Goal: Task Accomplishment & Management: Manage account settings

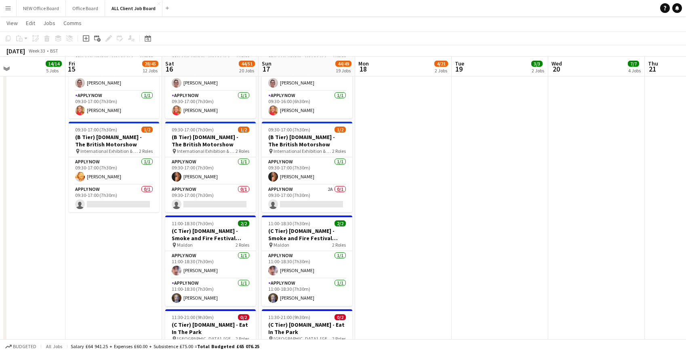
scroll to position [3058, 0]
click at [315, 191] on app-card-role "APPLY NOW 2A 0/1 09:30-17:00 (7h30m) single-neutral-actions" at bounding box center [307, 197] width 90 height 27
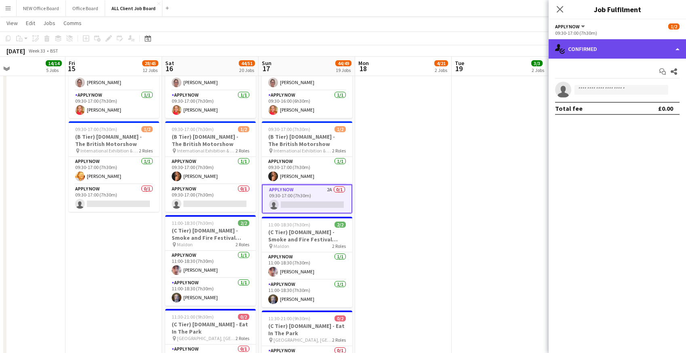
click at [596, 52] on div "single-neutral-actions-check-2 Confirmed" at bounding box center [616, 48] width 137 height 19
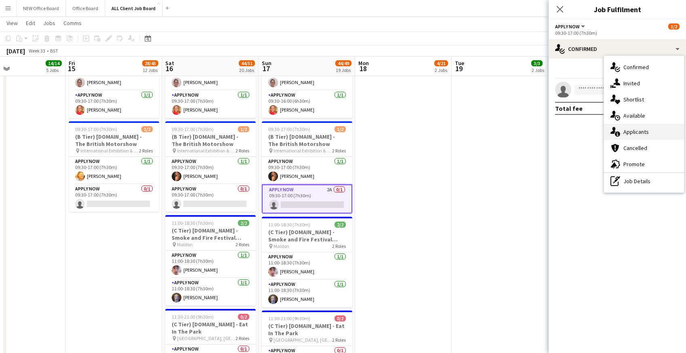
click at [615, 133] on icon "single-neutral-actions-information" at bounding box center [615, 132] width 10 height 10
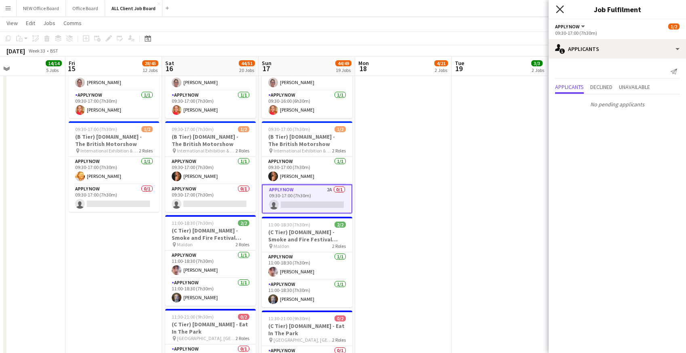
click at [560, 8] on icon "Close pop-in" at bounding box center [560, 9] width 8 height 8
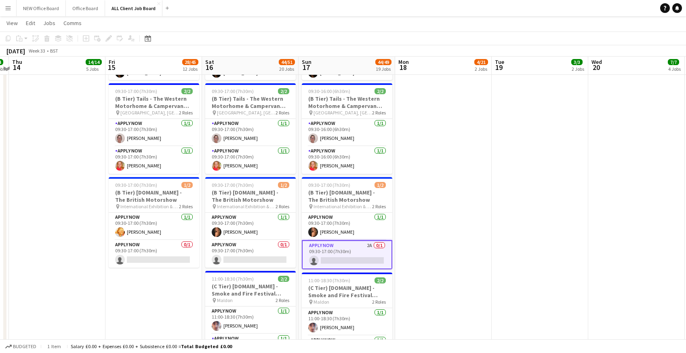
scroll to position [3007, 0]
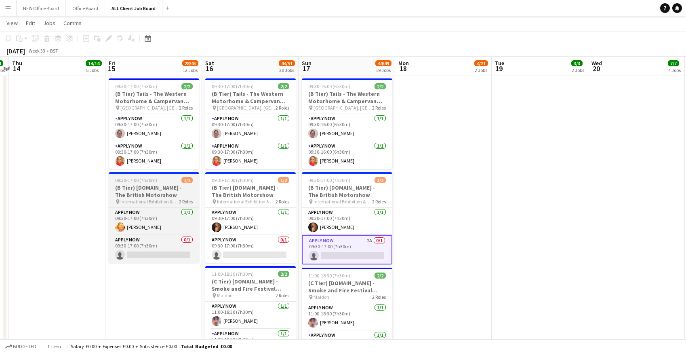
click at [129, 193] on h3 "(B Tier) [DOMAIN_NAME] - The British Motorshow" at bounding box center [154, 191] width 90 height 15
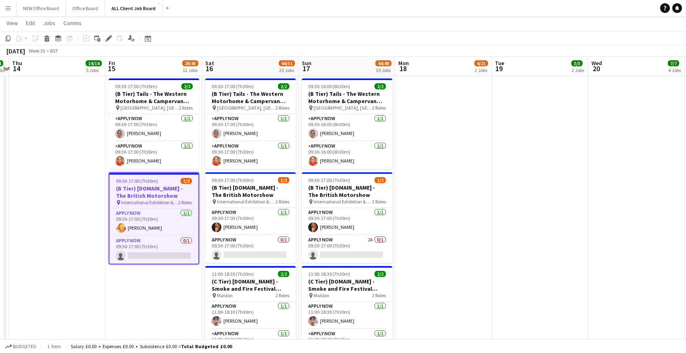
click at [120, 185] on h3 "(B Tier) [DOMAIN_NAME] - The British Motorshow" at bounding box center [153, 192] width 89 height 15
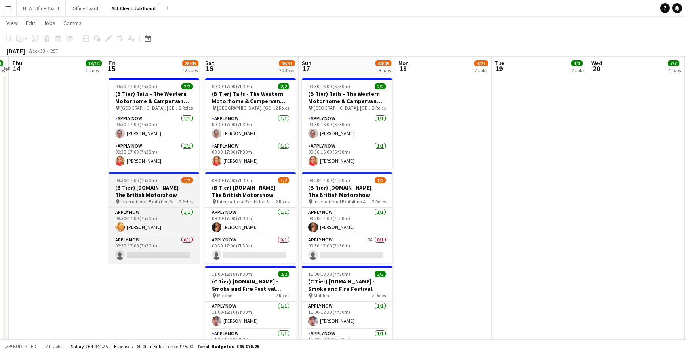
click at [120, 184] on h3 "(B Tier) [DOMAIN_NAME] - The British Motorshow" at bounding box center [154, 191] width 90 height 15
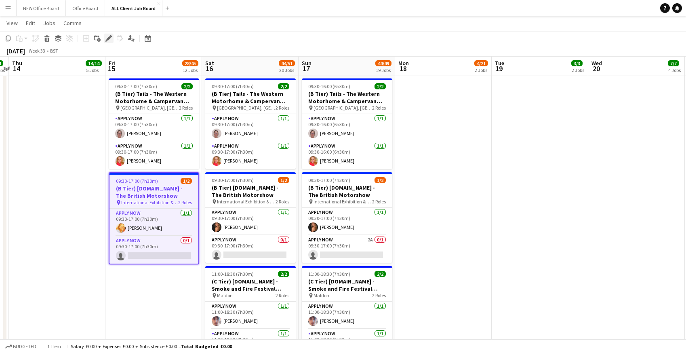
click at [107, 38] on icon "Edit" at bounding box center [108, 38] width 6 height 6
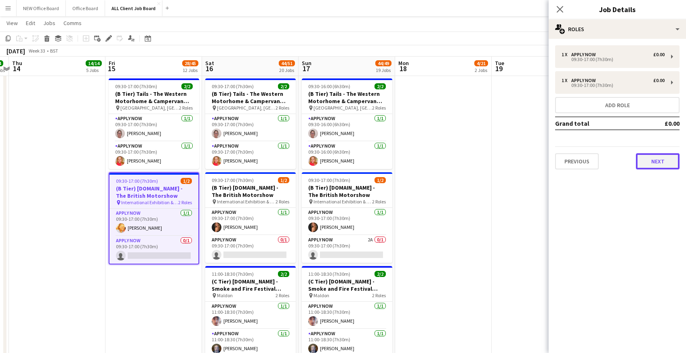
click at [648, 166] on button "Next" at bounding box center [658, 161] width 44 height 16
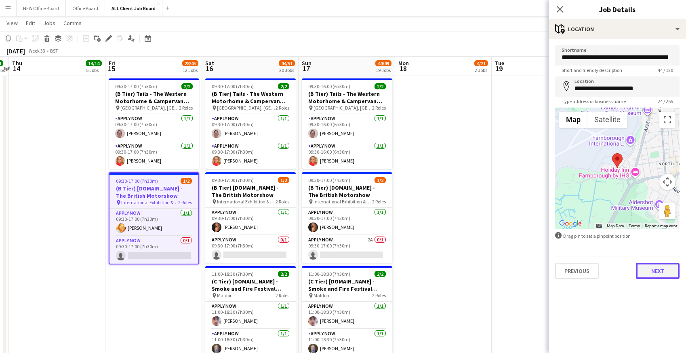
click at [642, 270] on button "Next" at bounding box center [658, 271] width 44 height 16
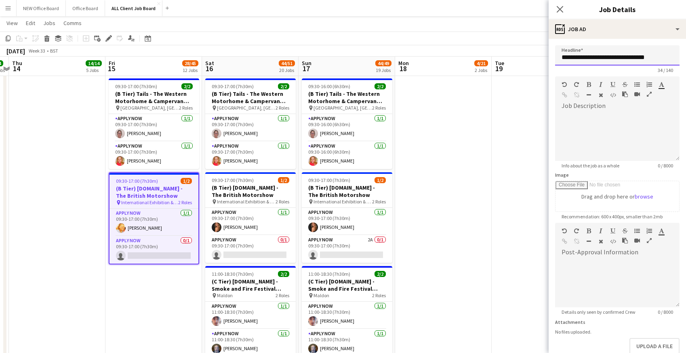
click at [587, 57] on input "**********" at bounding box center [617, 55] width 124 height 20
click at [582, 57] on input "**********" at bounding box center [617, 55] width 124 height 20
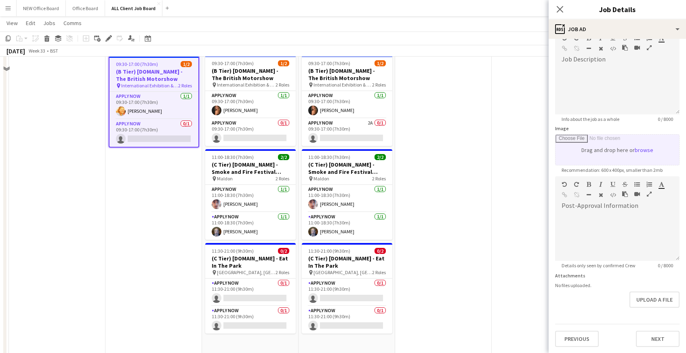
scroll to position [3206, 0]
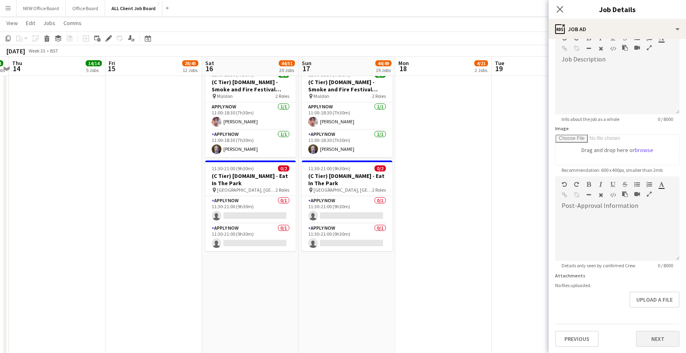
type input "**********"
click at [652, 339] on button "Next" at bounding box center [658, 338] width 44 height 16
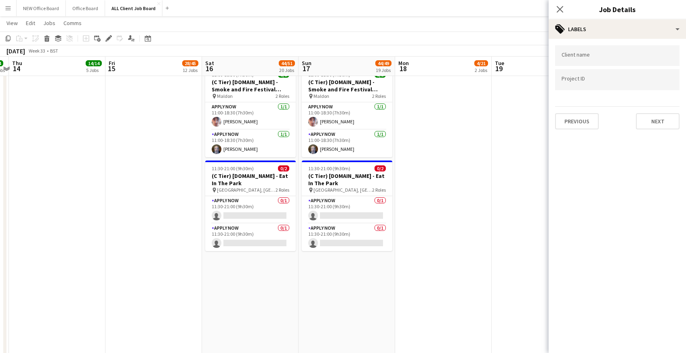
scroll to position [0, 0]
click at [643, 122] on button "Next" at bounding box center [658, 121] width 44 height 16
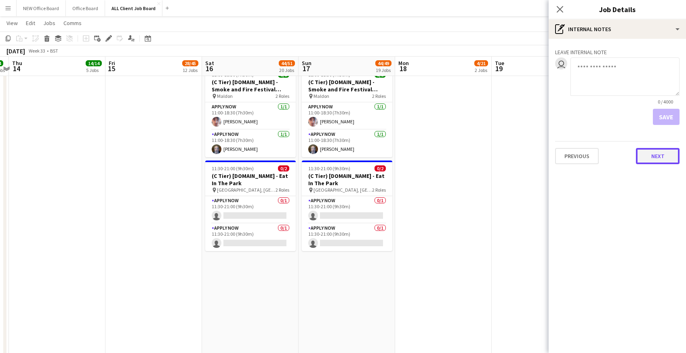
click at [646, 158] on button "Next" at bounding box center [658, 156] width 44 height 16
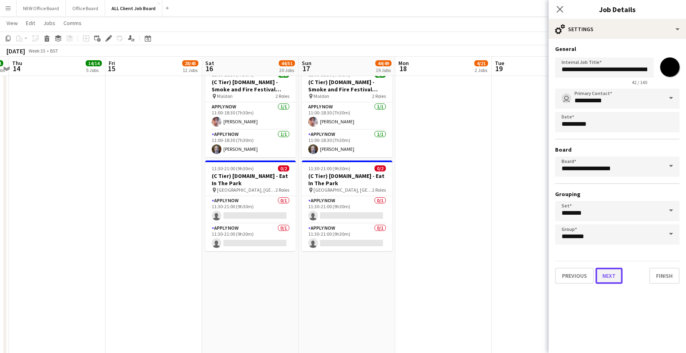
click at [618, 269] on button "Next" at bounding box center [608, 275] width 27 height 16
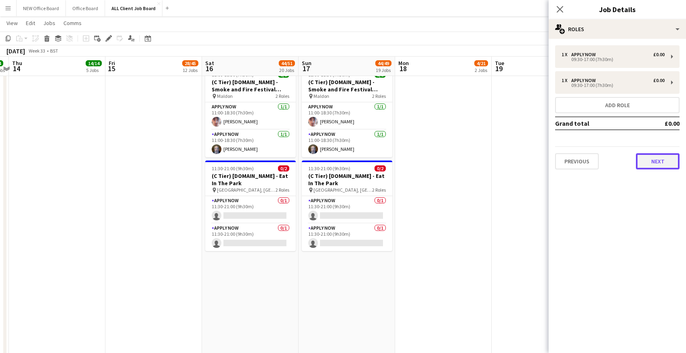
click at [647, 160] on button "Next" at bounding box center [658, 161] width 44 height 16
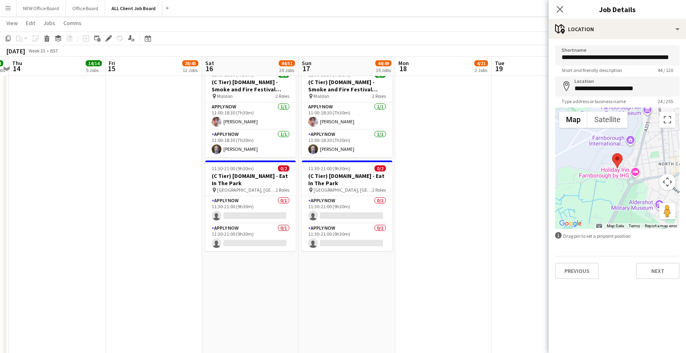
click at [525, 41] on app-toolbar "Copy Paste Paste Command V Paste with crew Command Shift V Paste linked Job [GE…" at bounding box center [343, 39] width 686 height 14
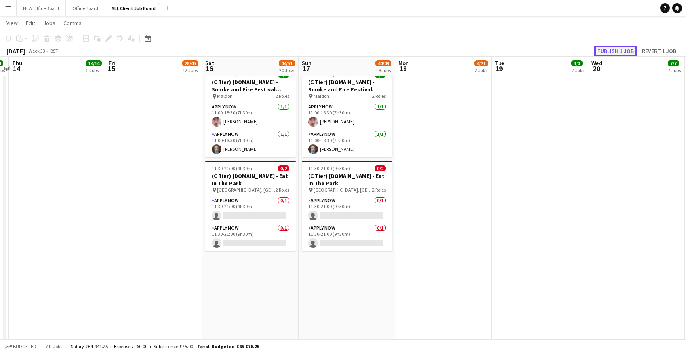
click at [611, 51] on button "Publish 1 job" at bounding box center [615, 51] width 43 height 11
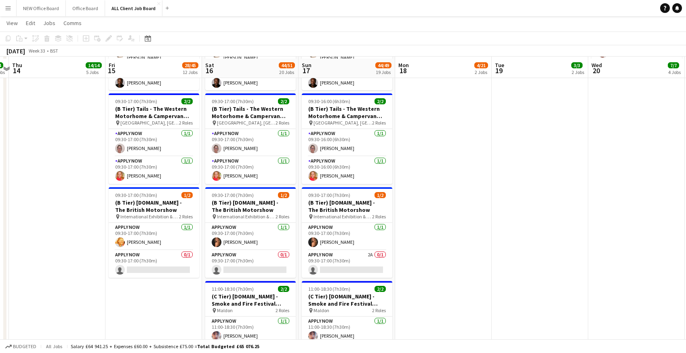
scroll to position [3001, 0]
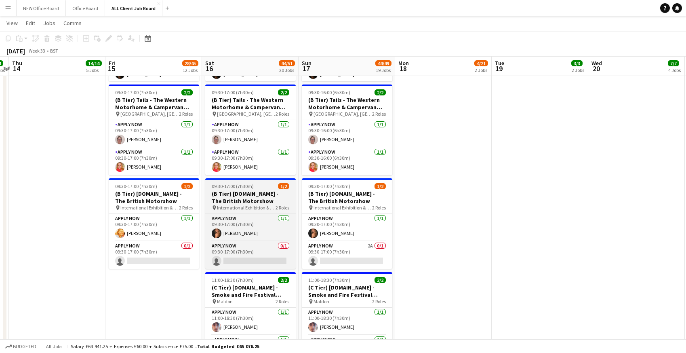
click at [218, 193] on h3 "(B Tier) [DOMAIN_NAME] - The British Motorshow" at bounding box center [250, 197] width 90 height 15
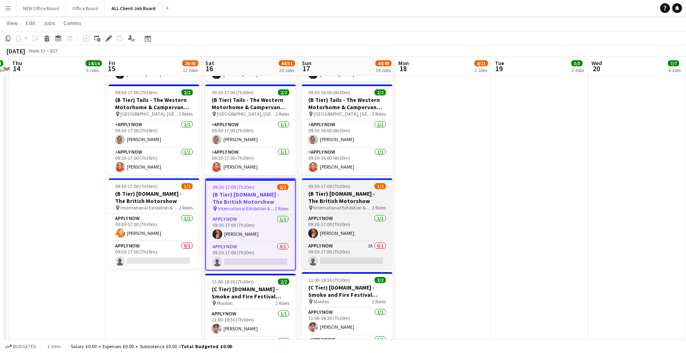
click at [321, 195] on h3 "(B Tier) [DOMAIN_NAME] - The British Motorshow" at bounding box center [347, 197] width 90 height 15
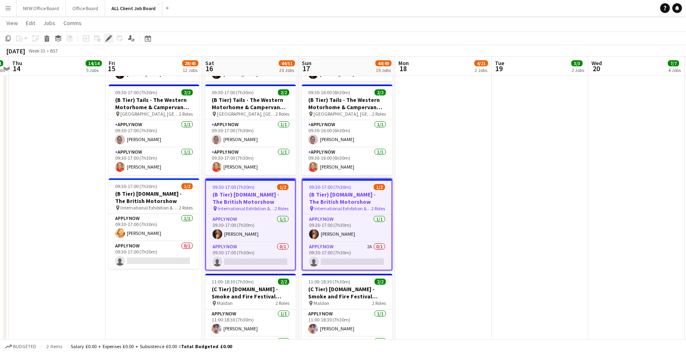
click at [107, 38] on icon "Edit" at bounding box center [108, 38] width 6 height 6
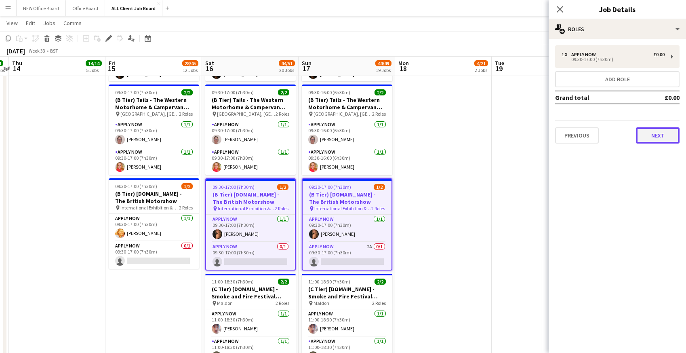
click at [664, 132] on button "Next" at bounding box center [658, 135] width 44 height 16
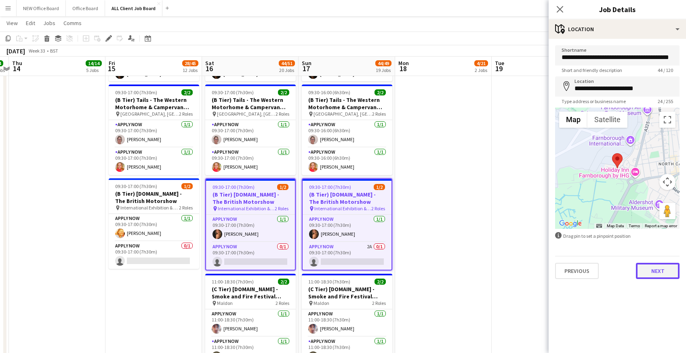
click at [649, 275] on button "Next" at bounding box center [658, 271] width 44 height 16
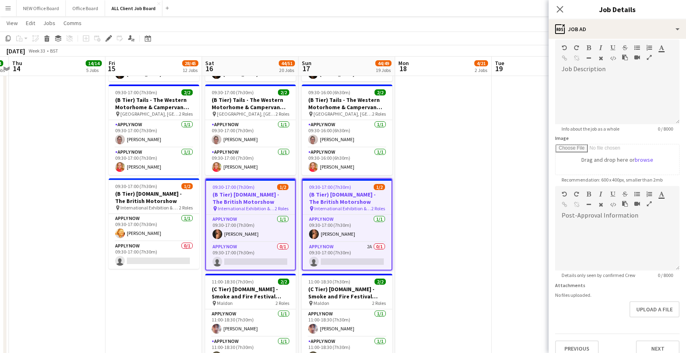
scroll to position [46, 0]
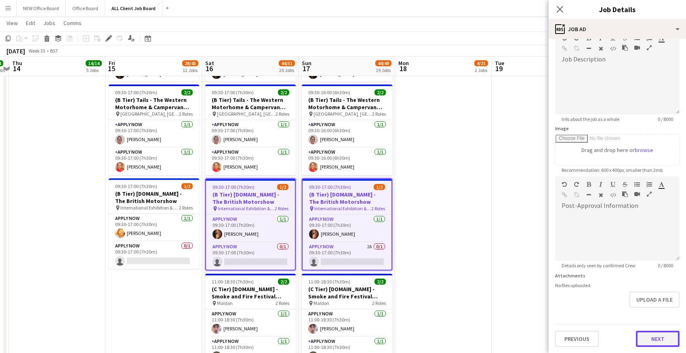
click at [653, 343] on button "Next" at bounding box center [658, 338] width 44 height 16
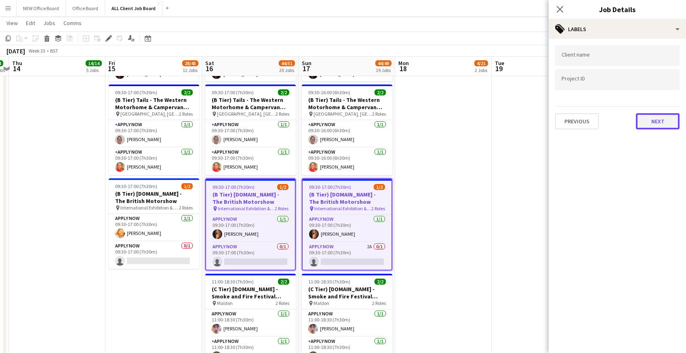
click at [649, 126] on button "Next" at bounding box center [658, 121] width 44 height 16
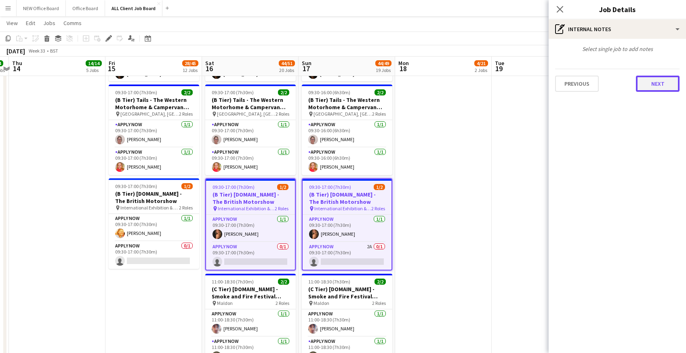
click at [654, 86] on button "Next" at bounding box center [658, 84] width 44 height 16
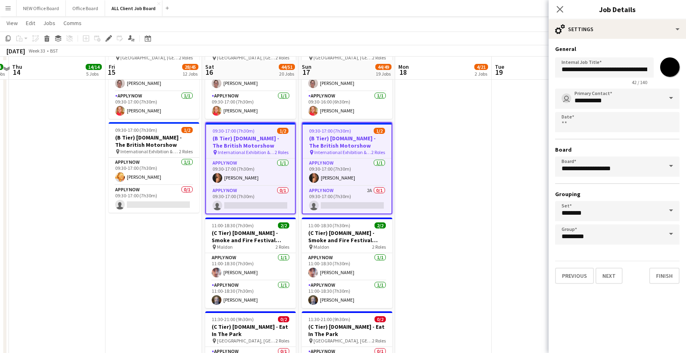
scroll to position [3075, 0]
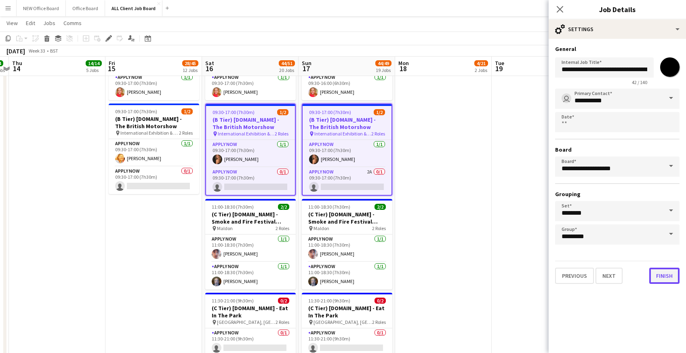
click at [666, 277] on button "Finish" at bounding box center [664, 275] width 30 height 16
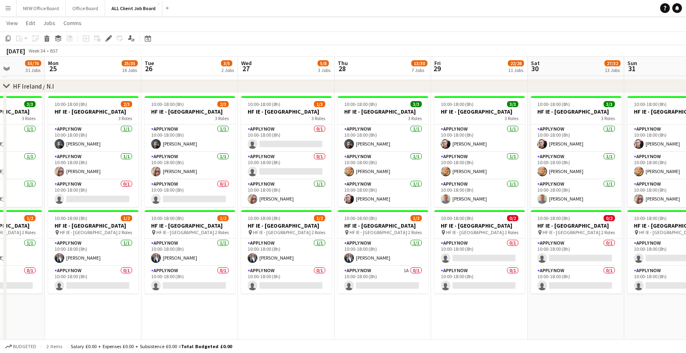
scroll to position [0, 247]
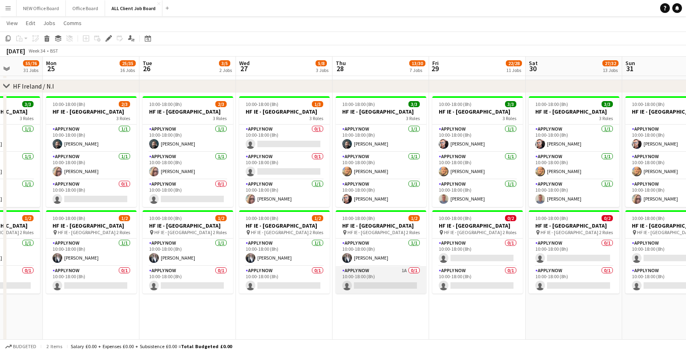
click at [381, 284] on app-card-role "APPLY NOW 1A 0/1 10:00-18:00 (8h) single-neutral-actions" at bounding box center [381, 279] width 90 height 27
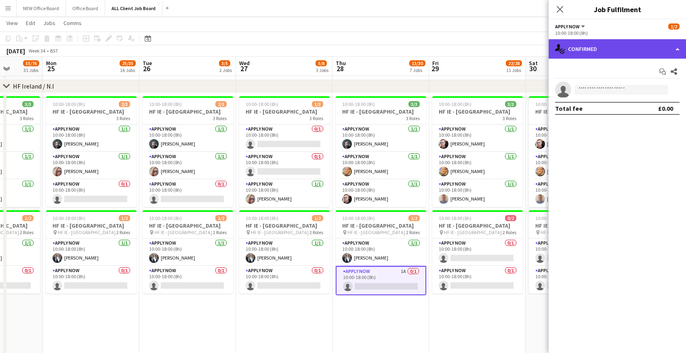
click at [587, 53] on div "single-neutral-actions-check-2 Confirmed" at bounding box center [616, 48] width 137 height 19
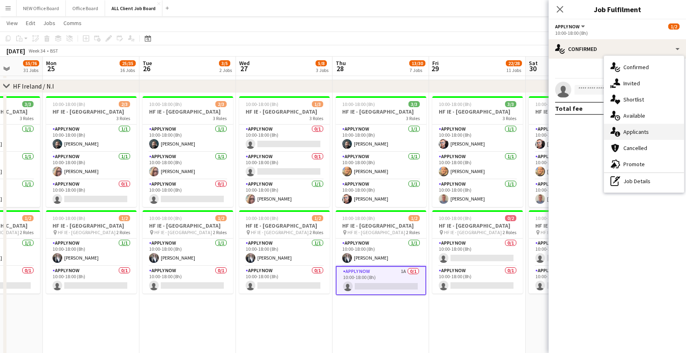
click at [614, 128] on icon at bounding box center [612, 130] width 5 height 7
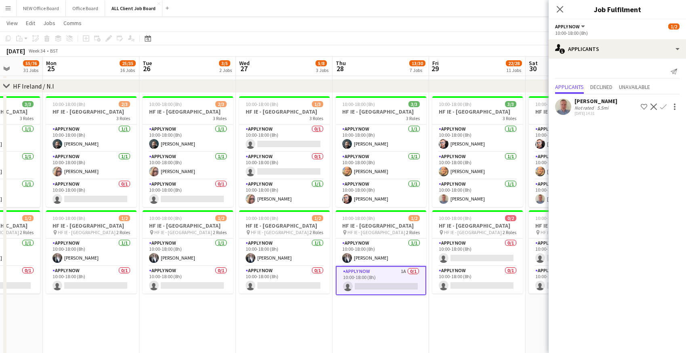
click at [664, 107] on app-icon "Confirm" at bounding box center [663, 106] width 6 height 6
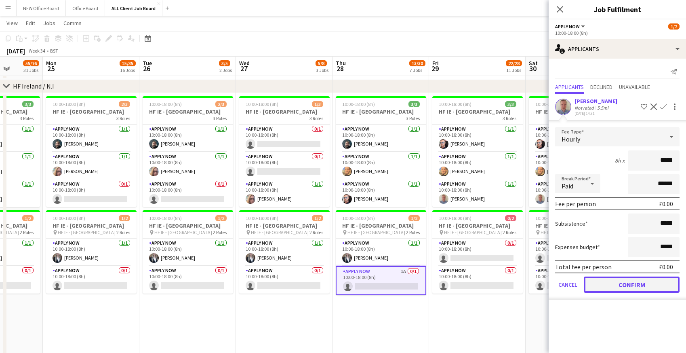
click at [613, 284] on button "Confirm" at bounding box center [632, 284] width 96 height 16
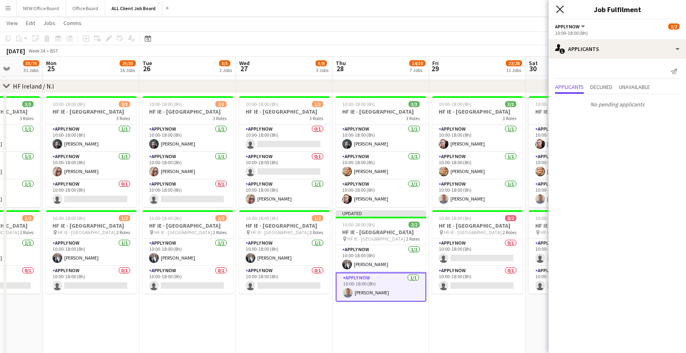
click at [560, 6] on icon "Close pop-in" at bounding box center [560, 9] width 8 height 8
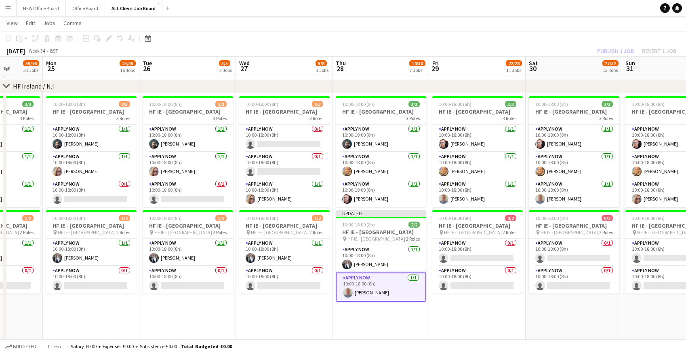
click at [561, 50] on div "[DATE] Week 34 • BST Publish 1 job Revert 1 job" at bounding box center [343, 50] width 686 height 11
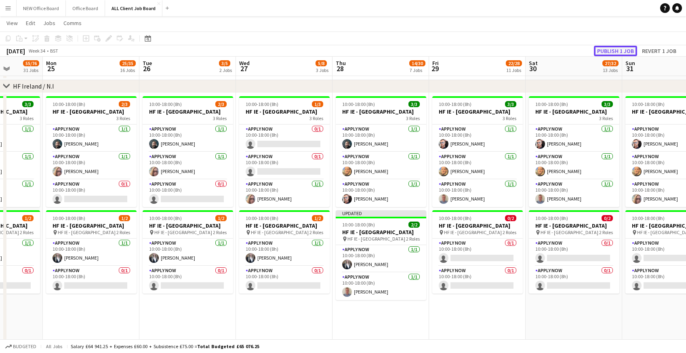
click at [604, 50] on button "Publish 1 job" at bounding box center [615, 51] width 43 height 11
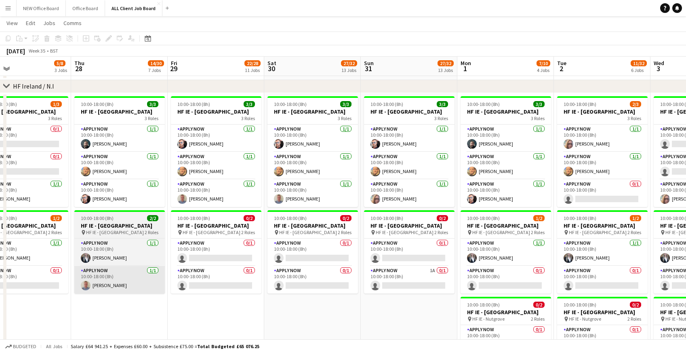
scroll to position [0, 319]
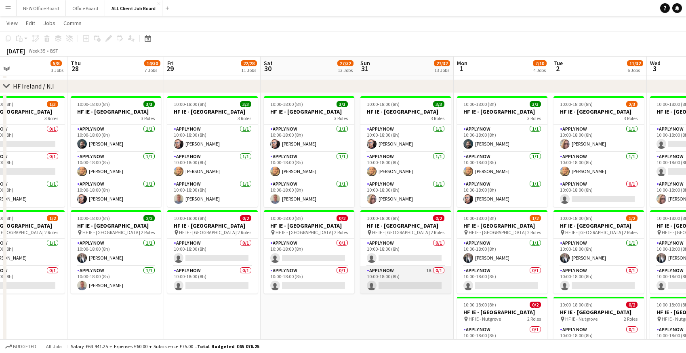
click at [417, 288] on app-card-role "APPLY NOW 1A 0/1 10:00-18:00 (8h) single-neutral-actions" at bounding box center [405, 279] width 90 height 27
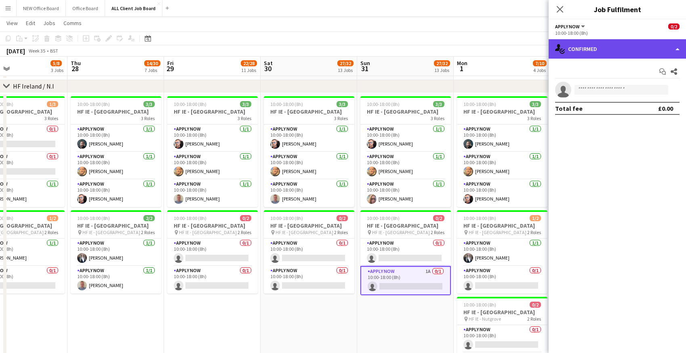
click at [612, 48] on div "single-neutral-actions-check-2 Confirmed" at bounding box center [616, 48] width 137 height 19
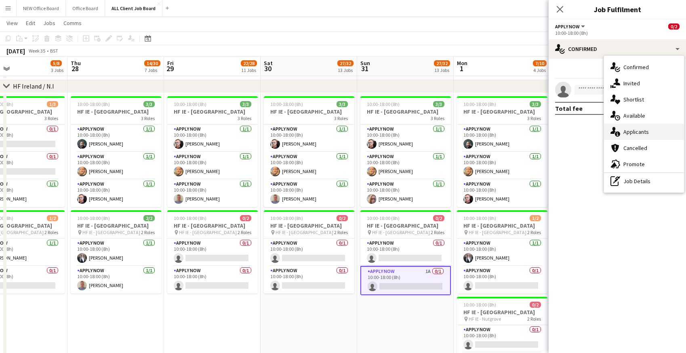
click at [626, 135] on div "single-neutral-actions-information Applicants" at bounding box center [644, 132] width 80 height 16
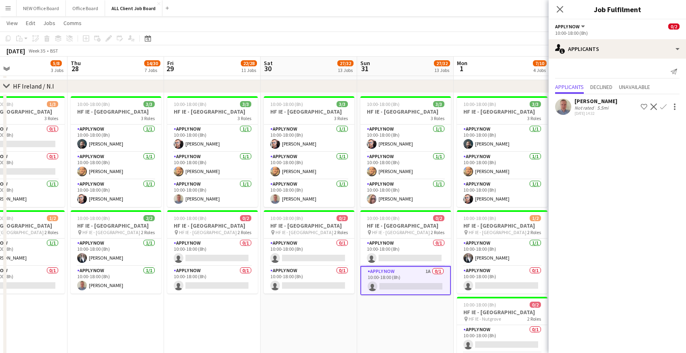
click at [662, 108] on app-icon "Confirm" at bounding box center [663, 106] width 6 height 6
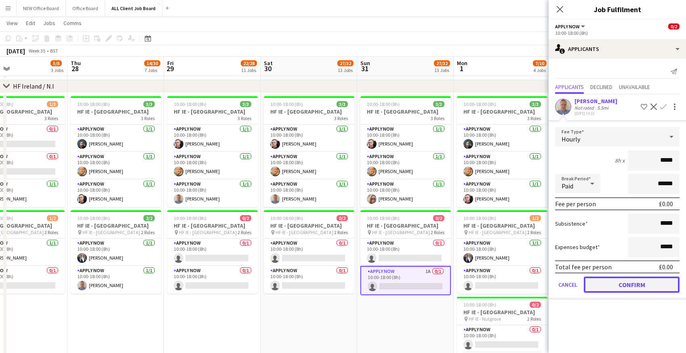
click at [609, 281] on button "Confirm" at bounding box center [632, 284] width 96 height 16
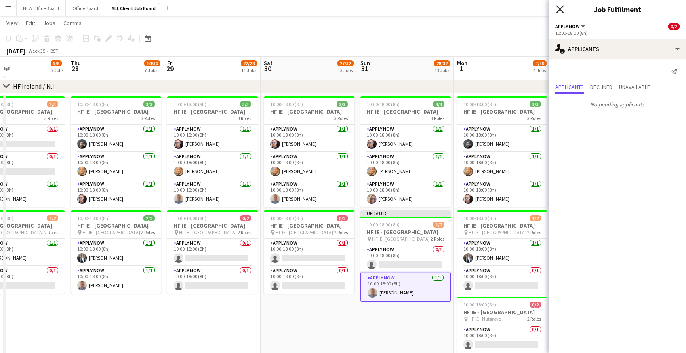
click at [561, 12] on icon "Close pop-in" at bounding box center [560, 9] width 8 height 8
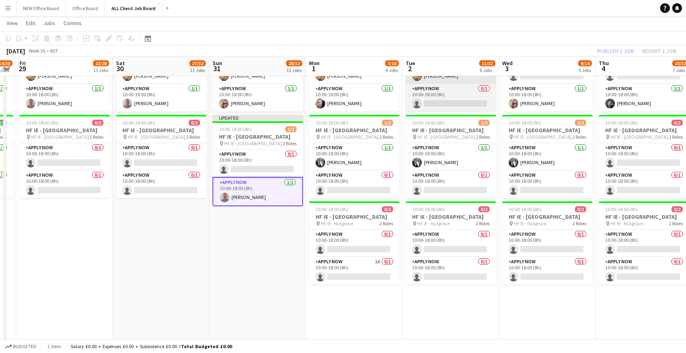
scroll to position [2567, 0]
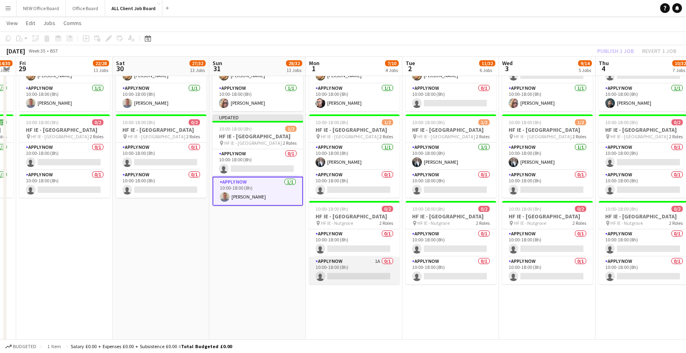
click at [338, 284] on app-card-role "APPLY NOW 1A 0/1 10:00-18:00 (8h) single-neutral-actions" at bounding box center [354, 269] width 90 height 27
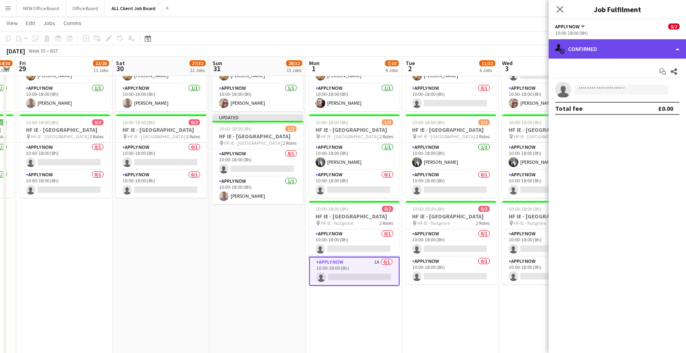
click at [610, 48] on div "single-neutral-actions-check-2 Confirmed" at bounding box center [616, 48] width 137 height 19
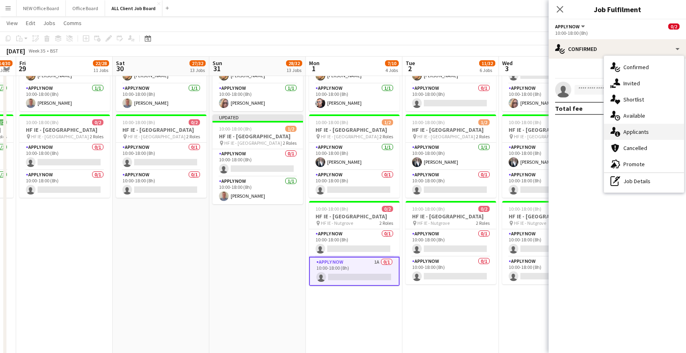
click at [624, 130] on div "single-neutral-actions-information Applicants" at bounding box center [644, 132] width 80 height 16
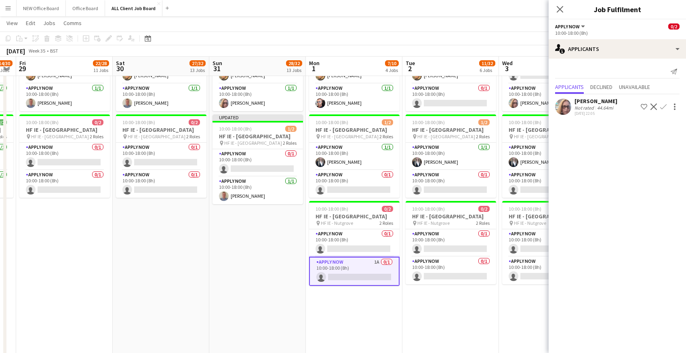
click at [665, 107] on app-icon "Confirm" at bounding box center [663, 106] width 6 height 6
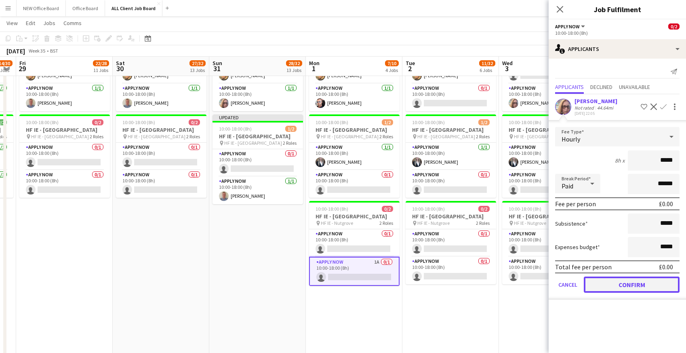
click at [640, 290] on button "Confirm" at bounding box center [632, 284] width 96 height 16
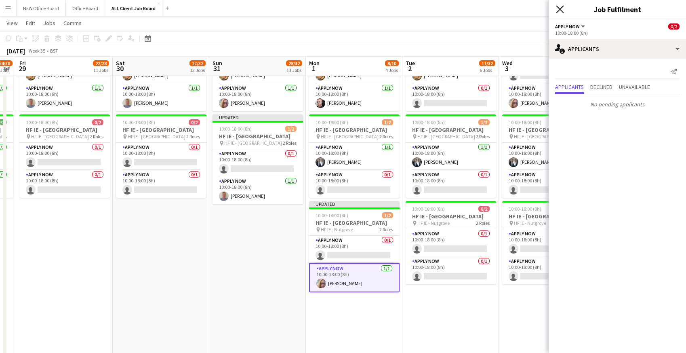
click at [562, 7] on icon "Close pop-in" at bounding box center [560, 9] width 8 height 8
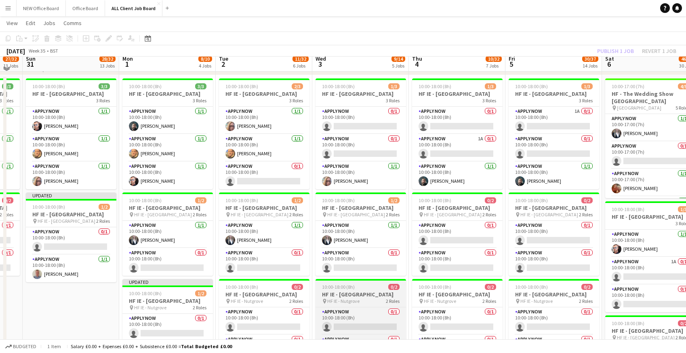
scroll to position [2484, 0]
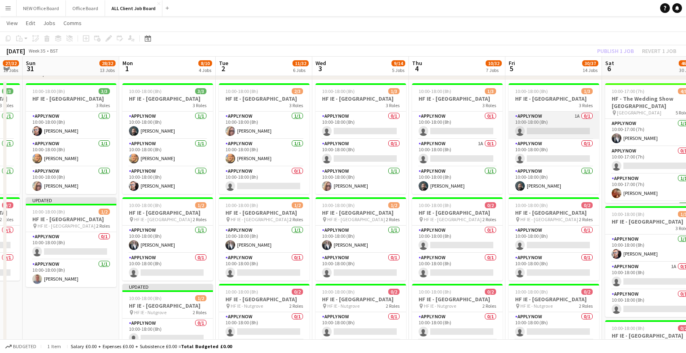
click at [537, 124] on app-card-role "APPLY NOW 1A 0/1 10:00-18:00 (8h) single-neutral-actions" at bounding box center [553, 124] width 90 height 27
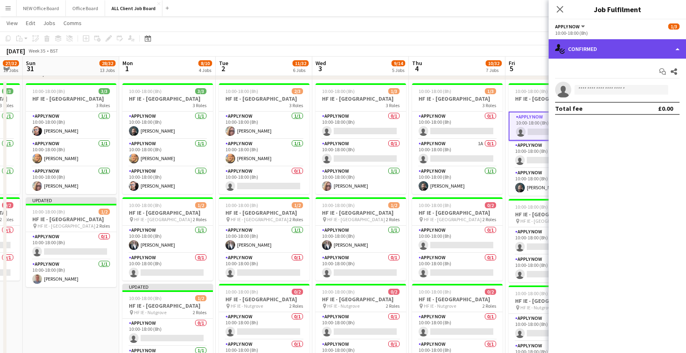
click at [618, 54] on div "single-neutral-actions-check-2 Confirmed" at bounding box center [616, 48] width 137 height 19
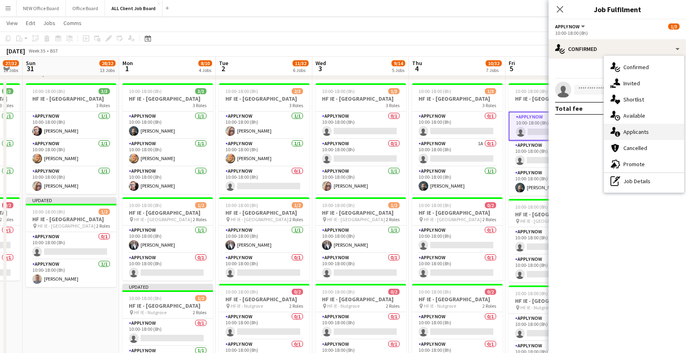
click at [625, 130] on div "single-neutral-actions-information Applicants" at bounding box center [644, 132] width 80 height 16
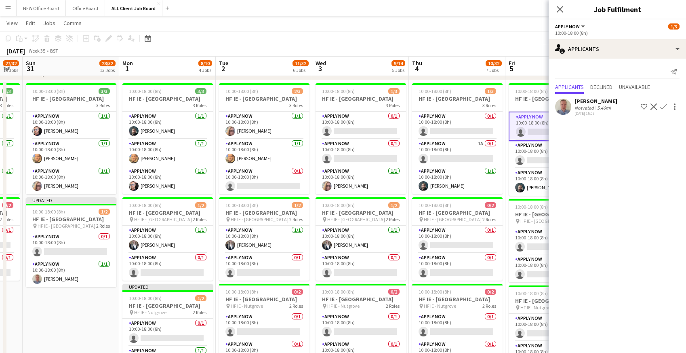
click at [666, 106] on app-icon "Confirm" at bounding box center [663, 106] width 6 height 6
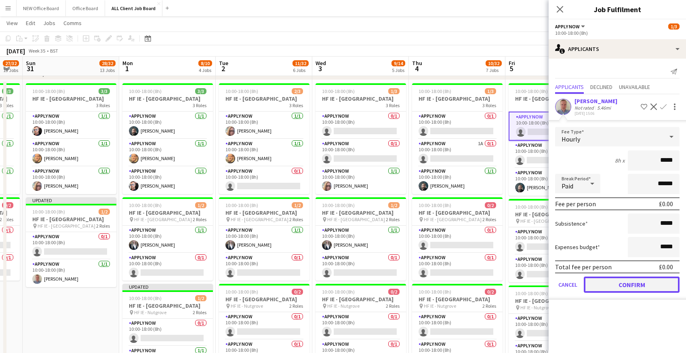
click at [614, 286] on button "Confirm" at bounding box center [632, 284] width 96 height 16
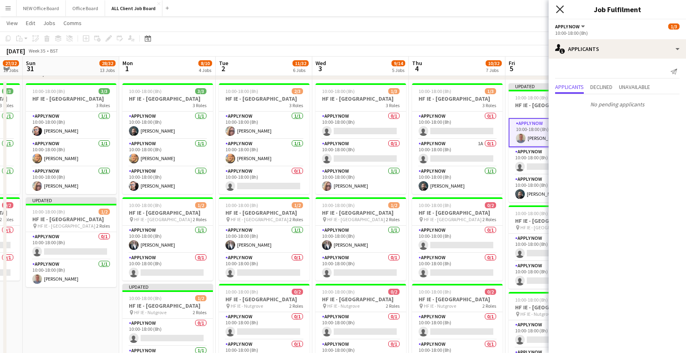
click at [561, 10] on icon at bounding box center [560, 9] width 8 height 8
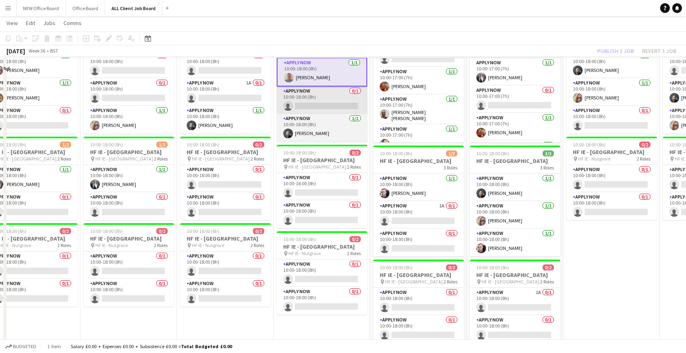
scroll to position [2552, 0]
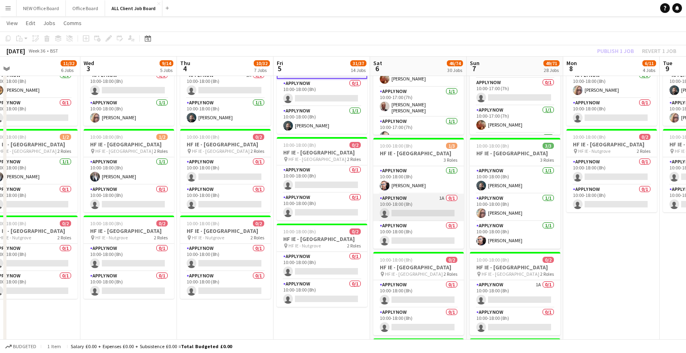
click at [403, 208] on app-card-role "APPLY NOW 1A 0/1 10:00-18:00 (8h) single-neutral-actions" at bounding box center [418, 206] width 90 height 27
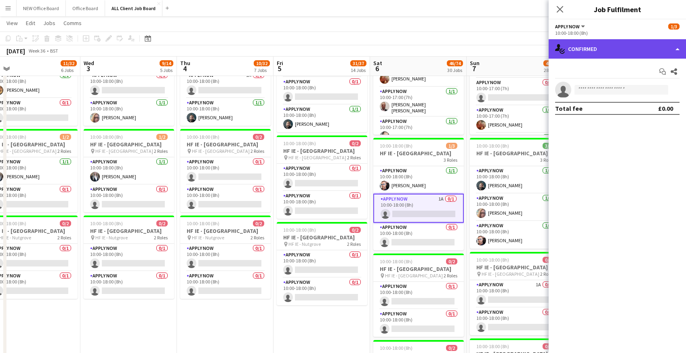
click at [601, 51] on div "single-neutral-actions-check-2 Confirmed" at bounding box center [616, 48] width 137 height 19
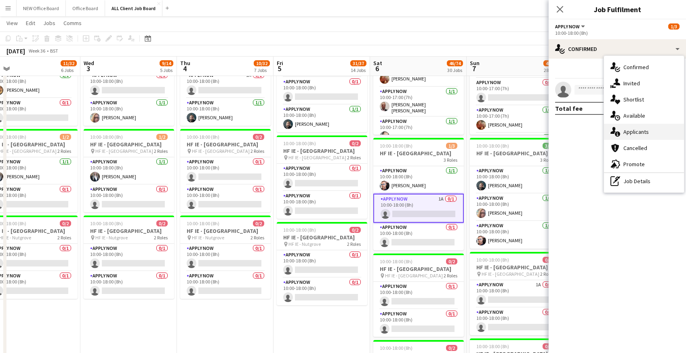
click at [632, 134] on div "single-neutral-actions-information Applicants" at bounding box center [644, 132] width 80 height 16
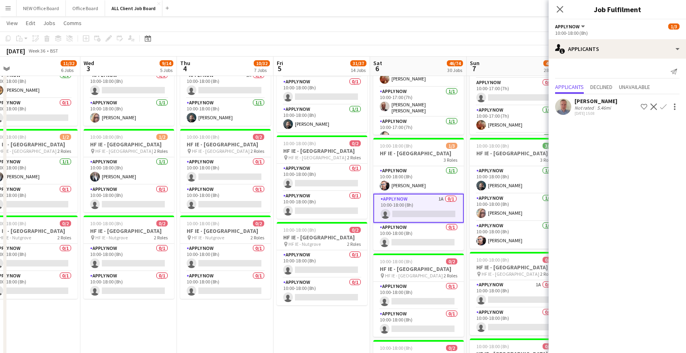
click at [665, 106] on app-icon "Confirm" at bounding box center [663, 106] width 6 height 6
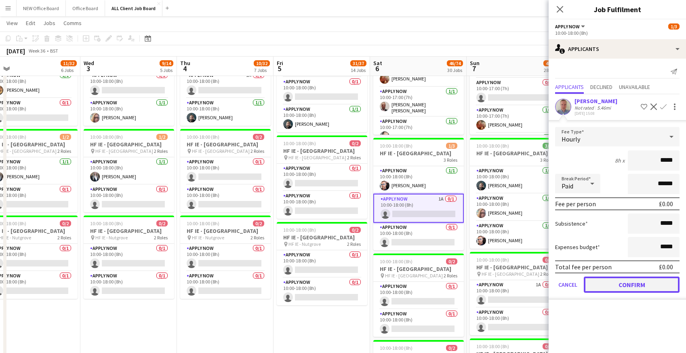
click at [613, 281] on button "Confirm" at bounding box center [632, 284] width 96 height 16
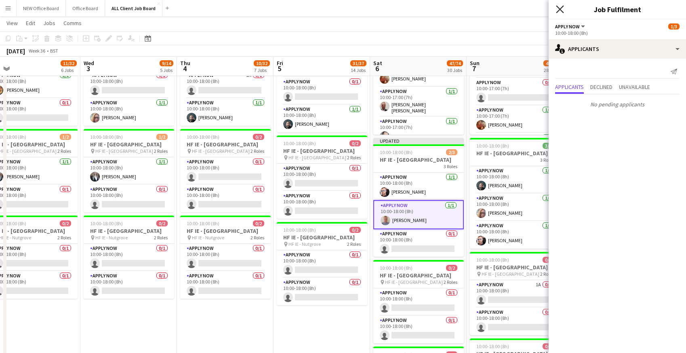
click at [561, 9] on icon "Close pop-in" at bounding box center [560, 9] width 8 height 8
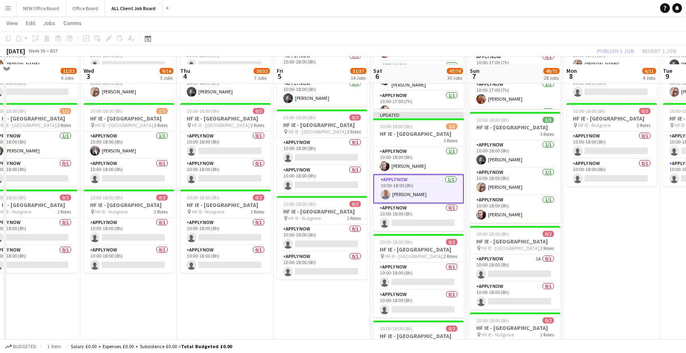
scroll to position [2593, 0]
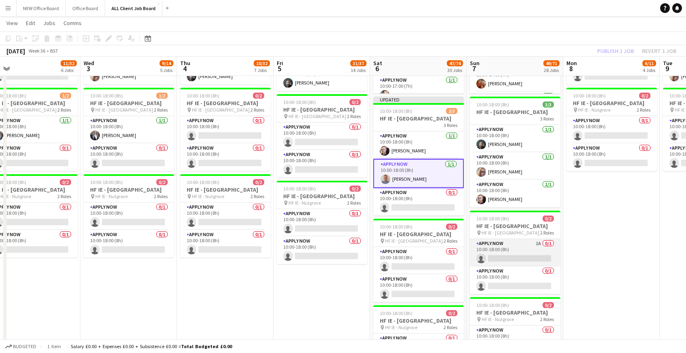
click at [507, 264] on app-card-role "APPLY NOW 1A 0/1 10:00-18:00 (8h) single-neutral-actions" at bounding box center [515, 252] width 90 height 27
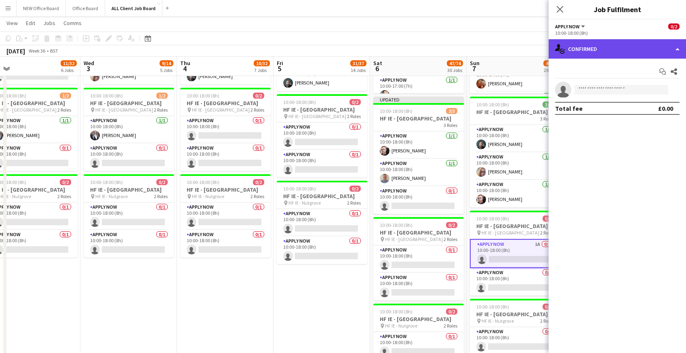
click at [604, 45] on div "single-neutral-actions-check-2 Confirmed" at bounding box center [616, 48] width 137 height 19
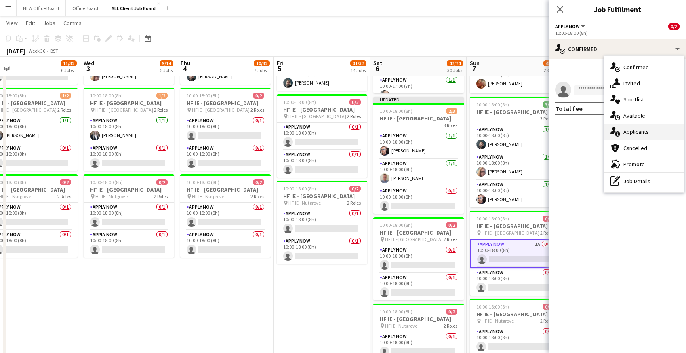
click at [643, 130] on div "single-neutral-actions-information Applicants" at bounding box center [644, 132] width 80 height 16
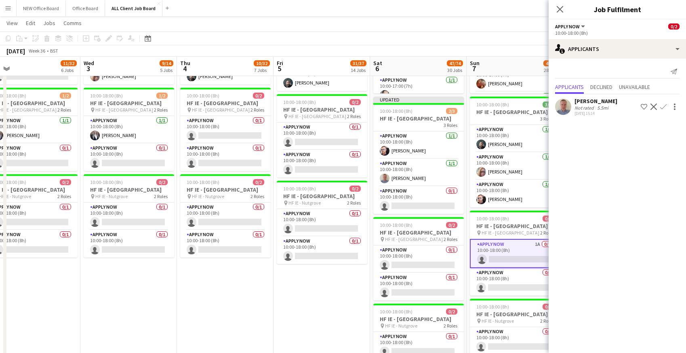
click at [662, 108] on app-icon "Confirm" at bounding box center [663, 106] width 6 height 6
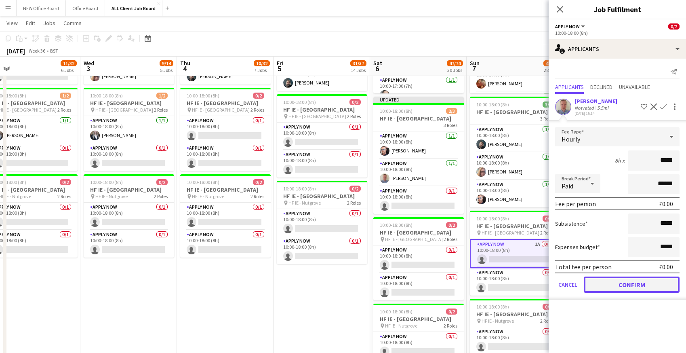
click at [620, 285] on button "Confirm" at bounding box center [632, 284] width 96 height 16
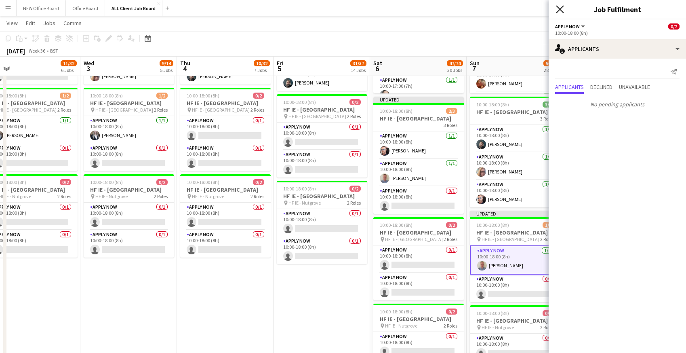
click at [561, 7] on icon at bounding box center [560, 9] width 8 height 8
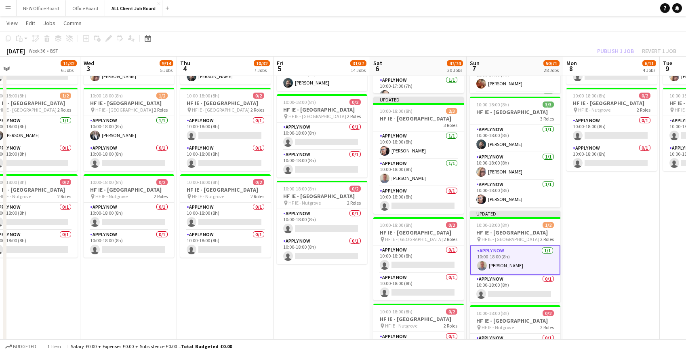
click at [523, 27] on app-page-menu "View Day view expanded Day view collapsed Month view Date picker Jump to [DATE]…" at bounding box center [343, 23] width 686 height 15
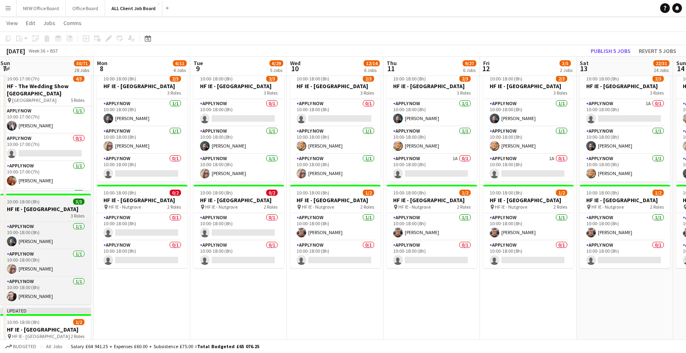
scroll to position [0, 394]
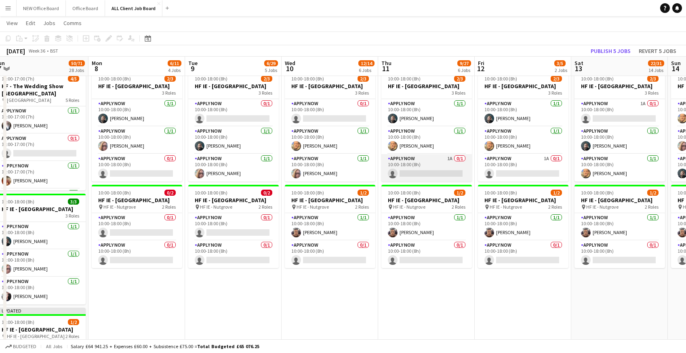
click at [427, 168] on app-card-role "APPLY NOW 1A 0/1 10:00-18:00 (8h) single-neutral-actions" at bounding box center [426, 167] width 90 height 27
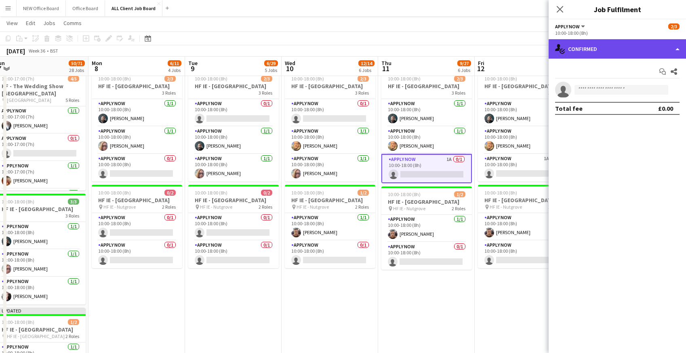
click at [588, 49] on div "single-neutral-actions-check-2 Confirmed" at bounding box center [616, 48] width 137 height 19
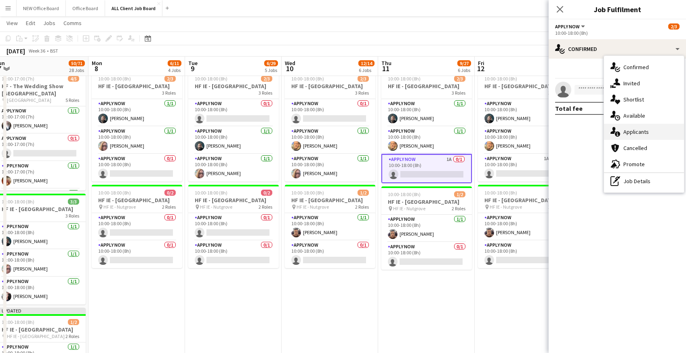
click at [620, 134] on div "single-neutral-actions-information Applicants" at bounding box center [644, 132] width 80 height 16
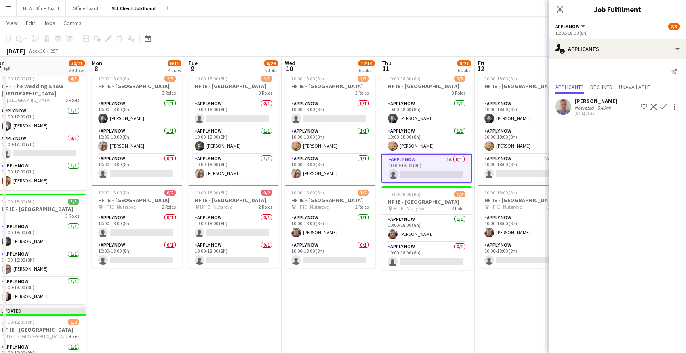
click at [666, 105] on app-icon "Confirm" at bounding box center [663, 106] width 6 height 6
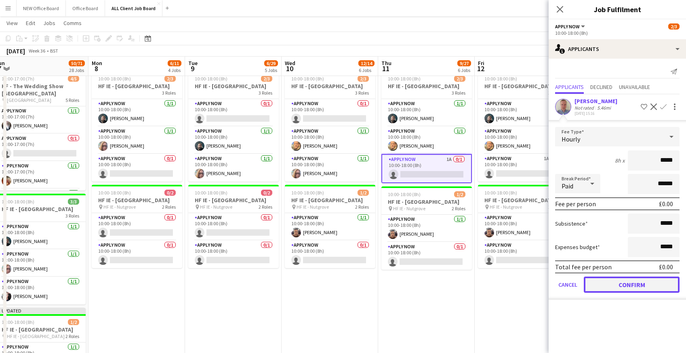
click at [625, 281] on button "Confirm" at bounding box center [632, 284] width 96 height 16
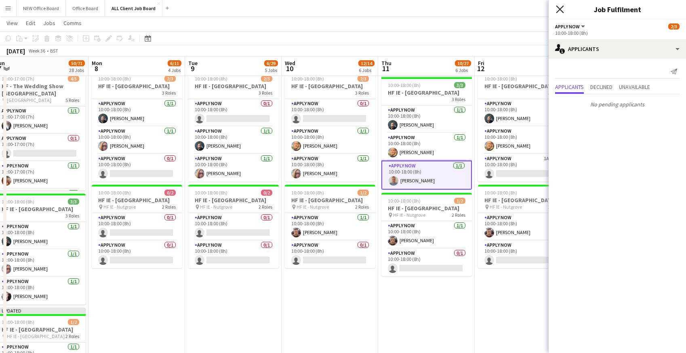
click at [560, 11] on icon "Close pop-in" at bounding box center [560, 9] width 8 height 8
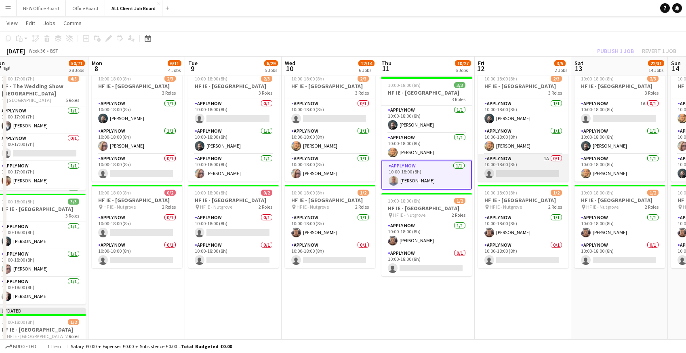
click at [538, 177] on app-card-role "APPLY NOW 1A 0/1 10:00-18:00 (8h) single-neutral-actions" at bounding box center [523, 167] width 90 height 27
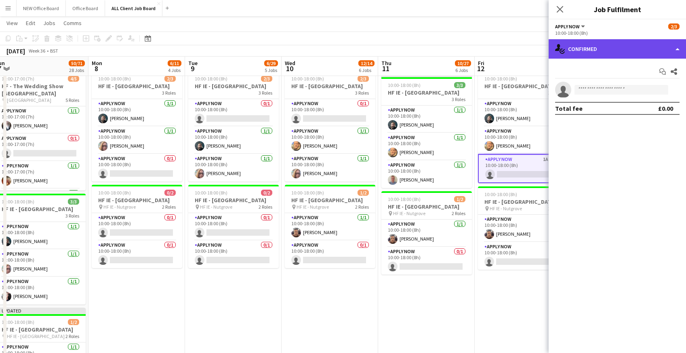
click at [607, 47] on div "single-neutral-actions-check-2 Confirmed" at bounding box center [616, 48] width 137 height 19
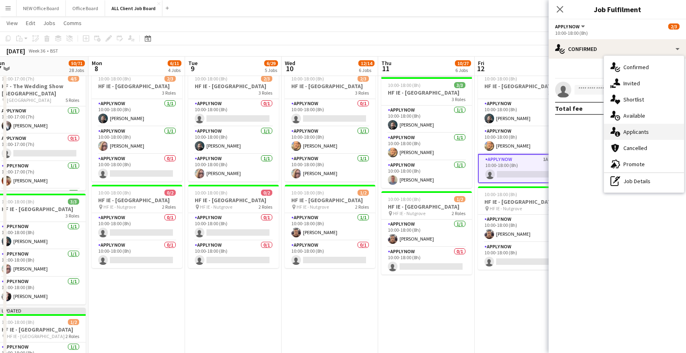
click at [624, 132] on div "single-neutral-actions-information Applicants" at bounding box center [644, 132] width 80 height 16
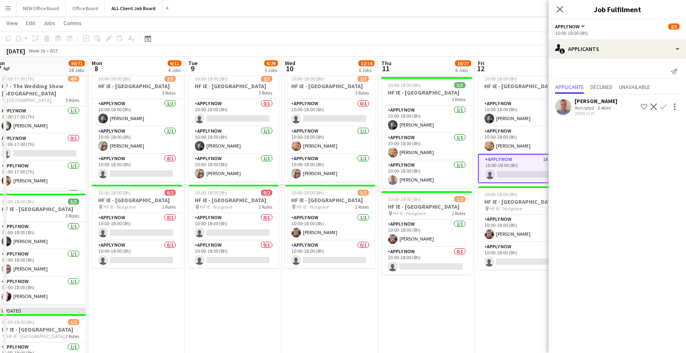
click at [662, 107] on app-icon "Confirm" at bounding box center [663, 106] width 6 height 6
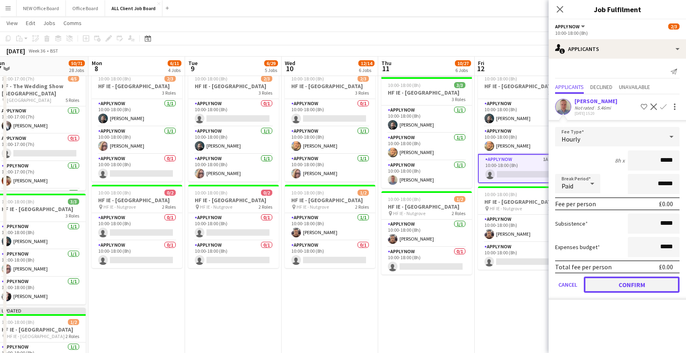
click at [609, 279] on button "Confirm" at bounding box center [632, 284] width 96 height 16
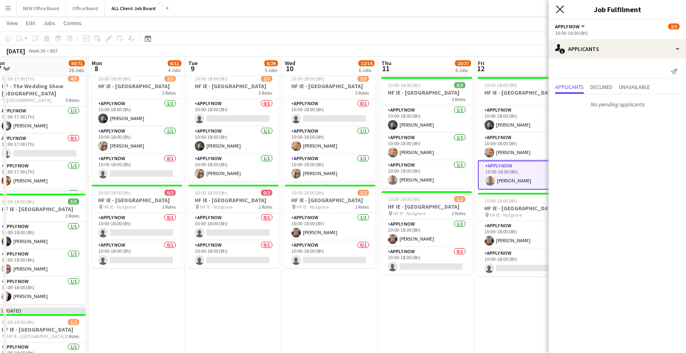
click at [558, 9] on icon "Close pop-in" at bounding box center [560, 9] width 8 height 8
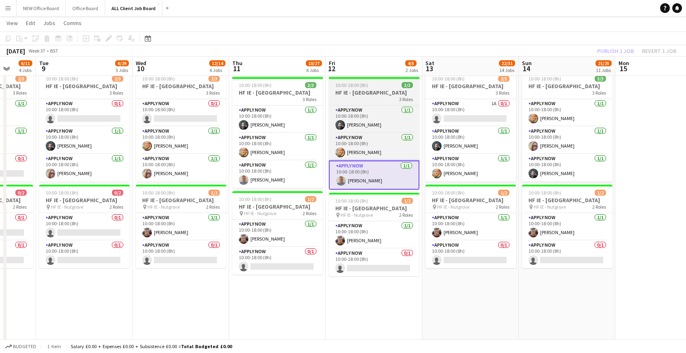
scroll to position [0, 353]
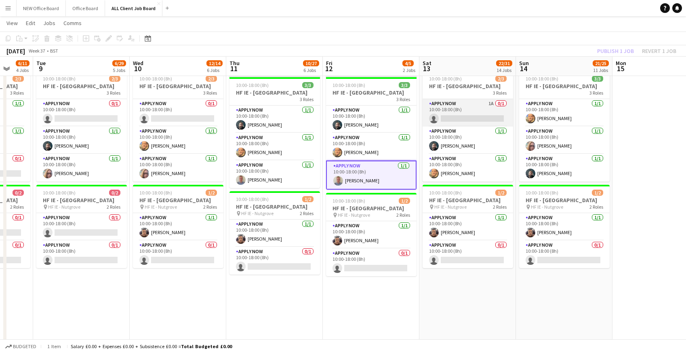
click at [460, 120] on app-card-role "APPLY NOW 1A 0/1 10:00-18:00 (8h) single-neutral-actions" at bounding box center [467, 112] width 90 height 27
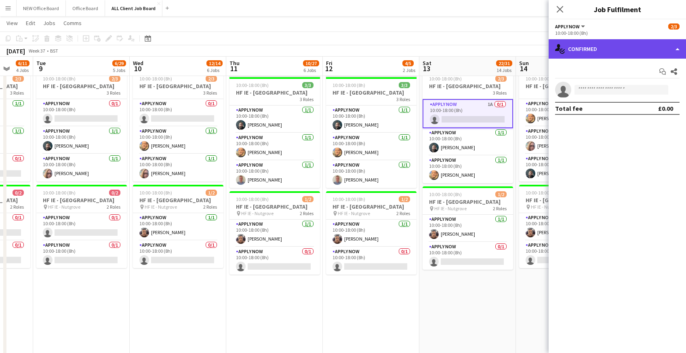
click at [590, 54] on div "single-neutral-actions-check-2 Confirmed" at bounding box center [616, 48] width 137 height 19
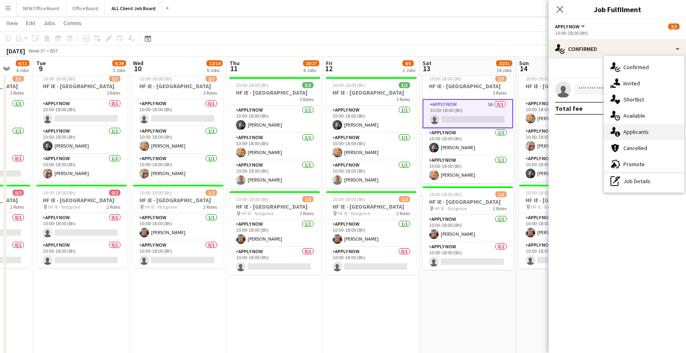
click at [618, 130] on icon "single-neutral-actions-information" at bounding box center [615, 132] width 10 height 10
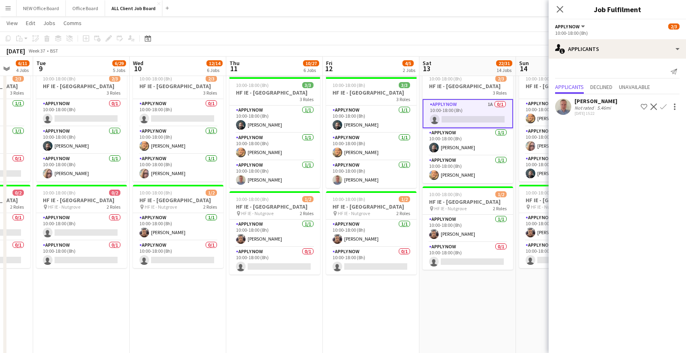
click at [662, 107] on app-icon "Confirm" at bounding box center [663, 106] width 6 height 6
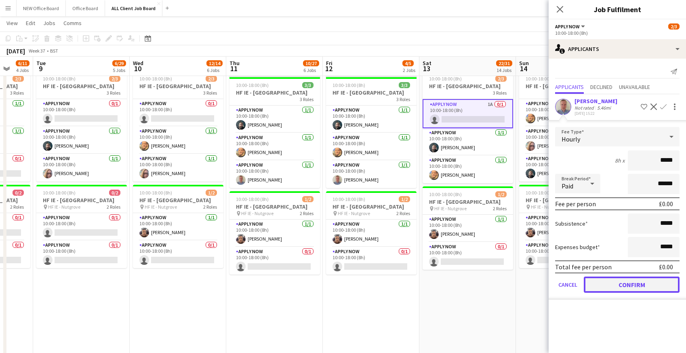
click at [600, 290] on button "Confirm" at bounding box center [632, 284] width 96 height 16
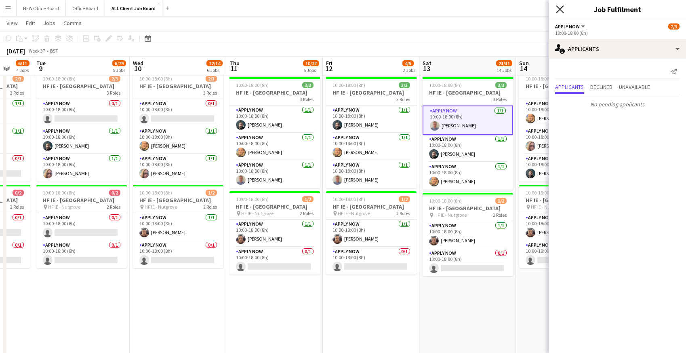
click at [561, 13] on icon "Close pop-in" at bounding box center [560, 9] width 8 height 8
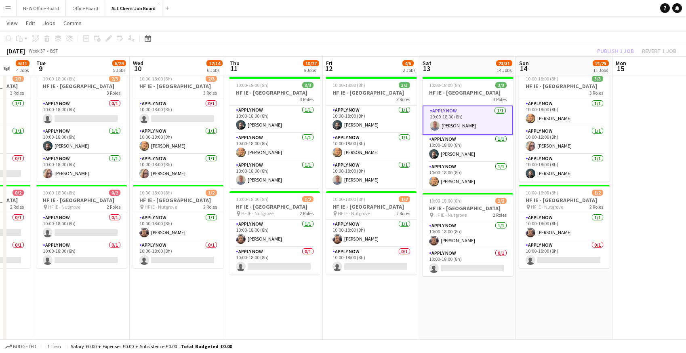
click at [574, 50] on div "[DATE] Week 37 • BST Publish 1 job Revert 1 job" at bounding box center [343, 50] width 686 height 11
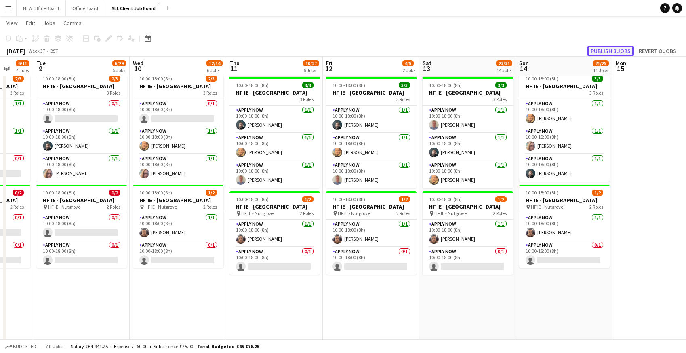
click at [607, 52] on button "Publish 8 jobs" at bounding box center [610, 51] width 46 height 11
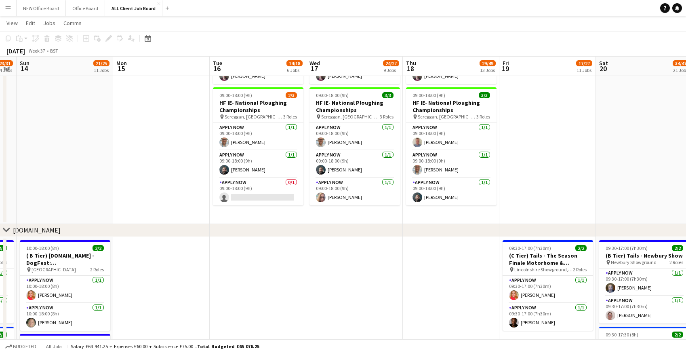
scroll to position [2842, 0]
